Goal: Complete application form

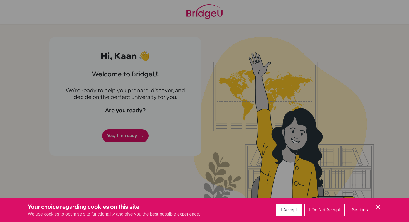
click at [293, 209] on span "I Accept" at bounding box center [289, 209] width 16 height 5
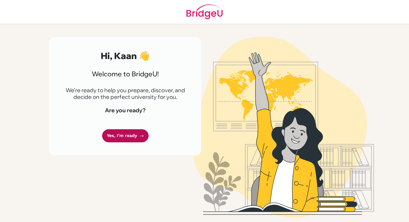
click at [132, 135] on link "Yes, I'm ready" at bounding box center [125, 135] width 46 height 13
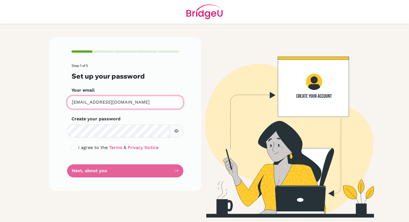
click at [145, 104] on input "[EMAIL_ADDRESS][DOMAIN_NAME]" at bounding box center [125, 102] width 116 height 13
click at [75, 149] on input "checkbox" at bounding box center [74, 147] width 4 height 4
checkbox input "true"
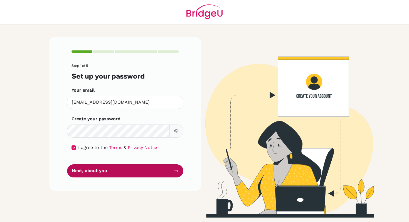
click at [86, 167] on button "Next, about you" at bounding box center [125, 170] width 116 height 13
